Goal: Transaction & Acquisition: Purchase product/service

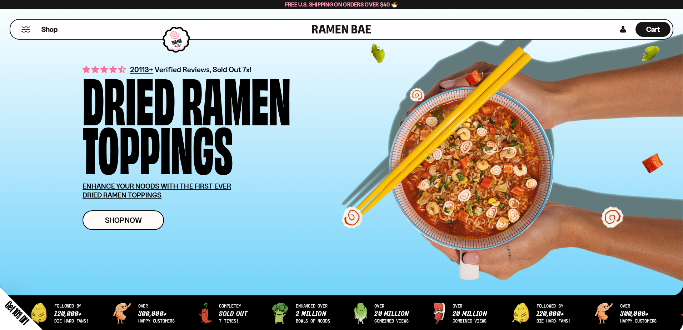
click at [144, 222] on div "Close dialog FREE SHIPPING FOR ALL US ORDERS OVER $40+ Email CONTINUE ******" at bounding box center [341, 165] width 683 height 330
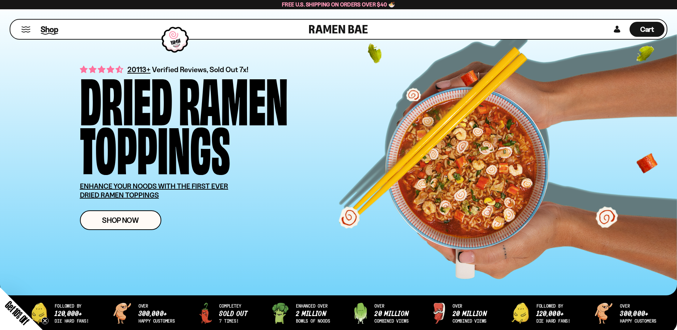
click at [50, 23] on link "Shop" at bounding box center [49, 29] width 17 height 16
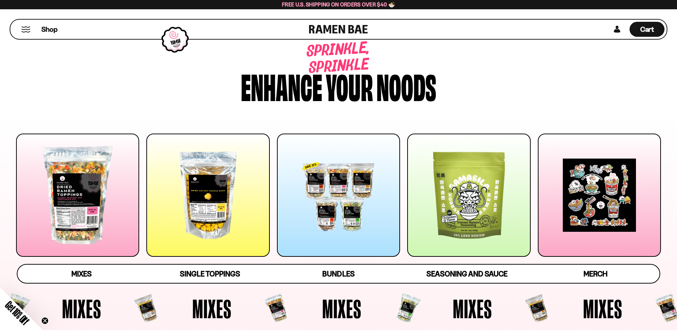
click at [346, 188] on div at bounding box center [338, 195] width 123 height 123
